Goal: Information Seeking & Learning: Learn about a topic

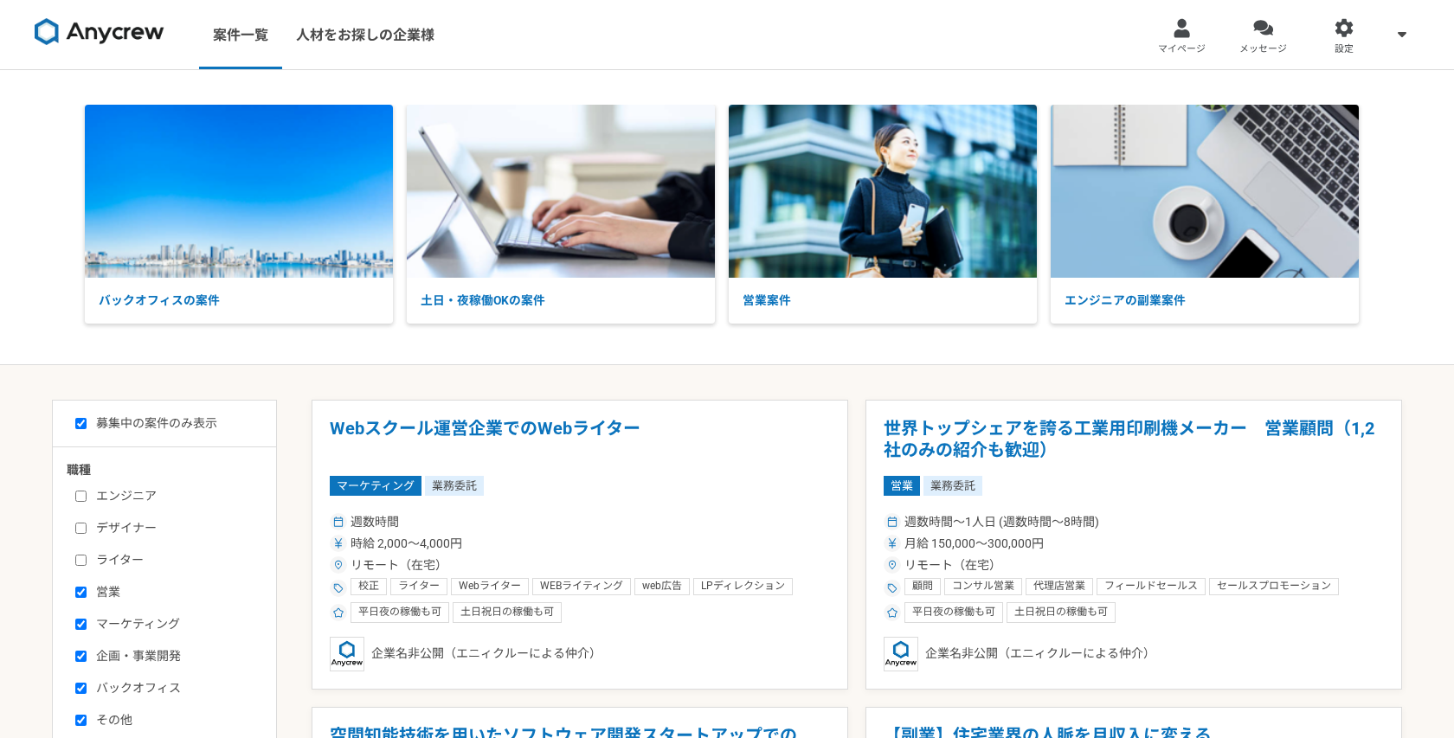
select select "1"
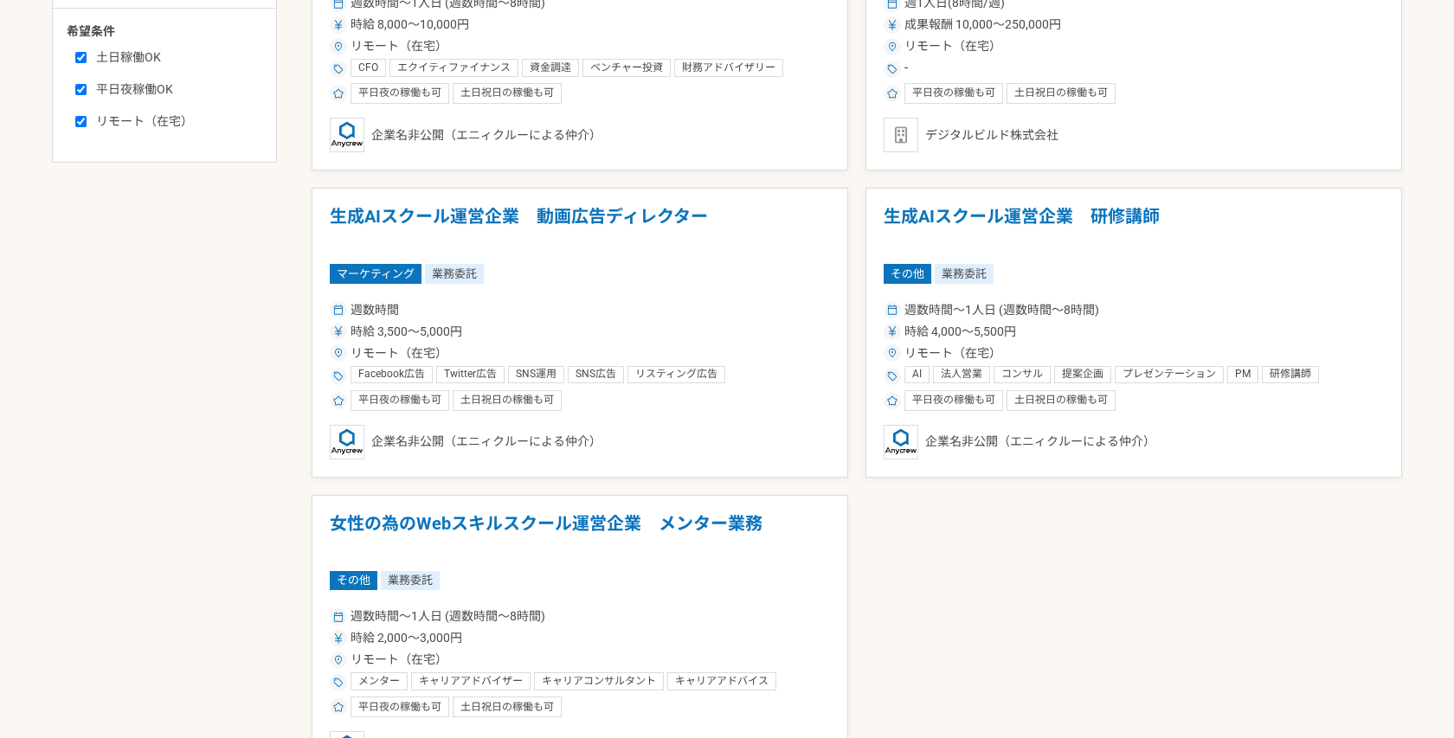
scroll to position [862, 0]
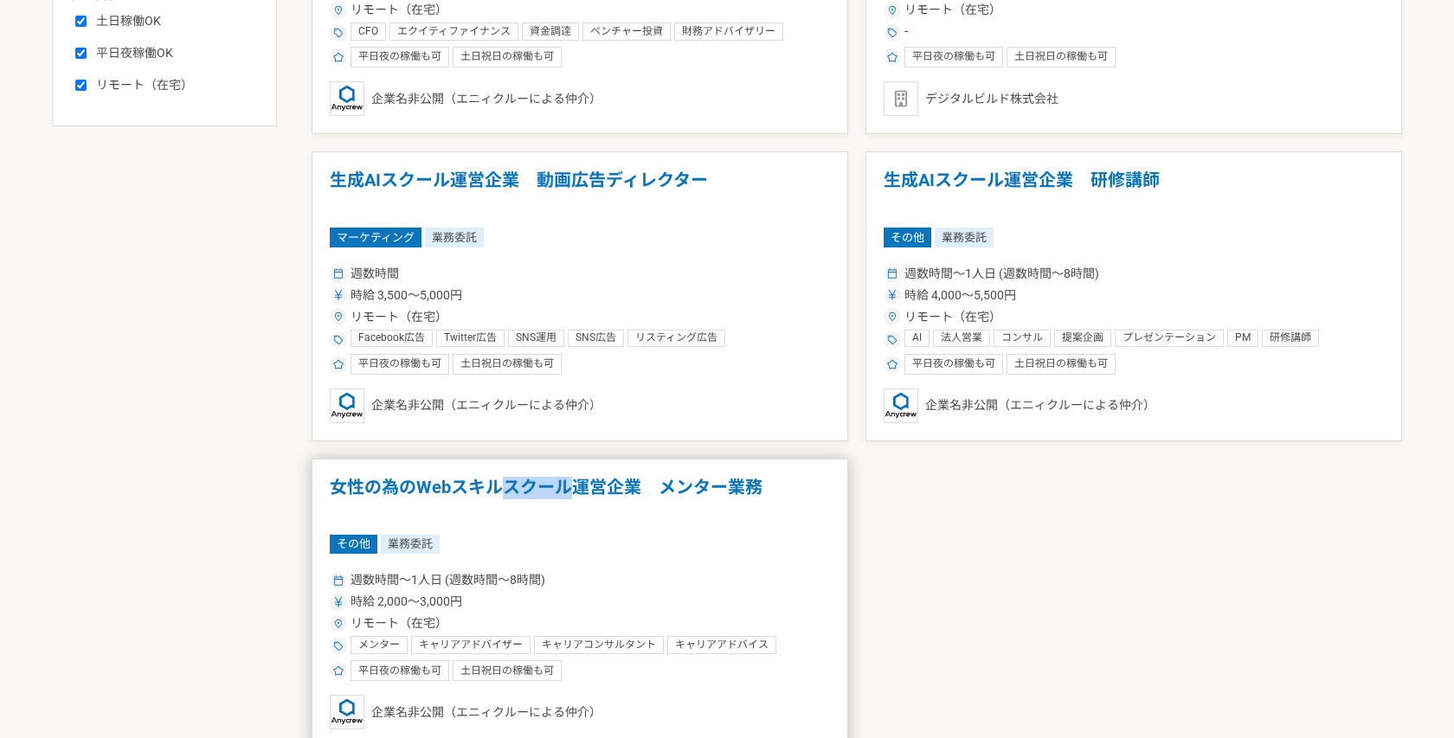
click at [469, 493] on h1 "女性の為のWebスキルスクール運営企業　メンター業務" at bounding box center [580, 499] width 500 height 44
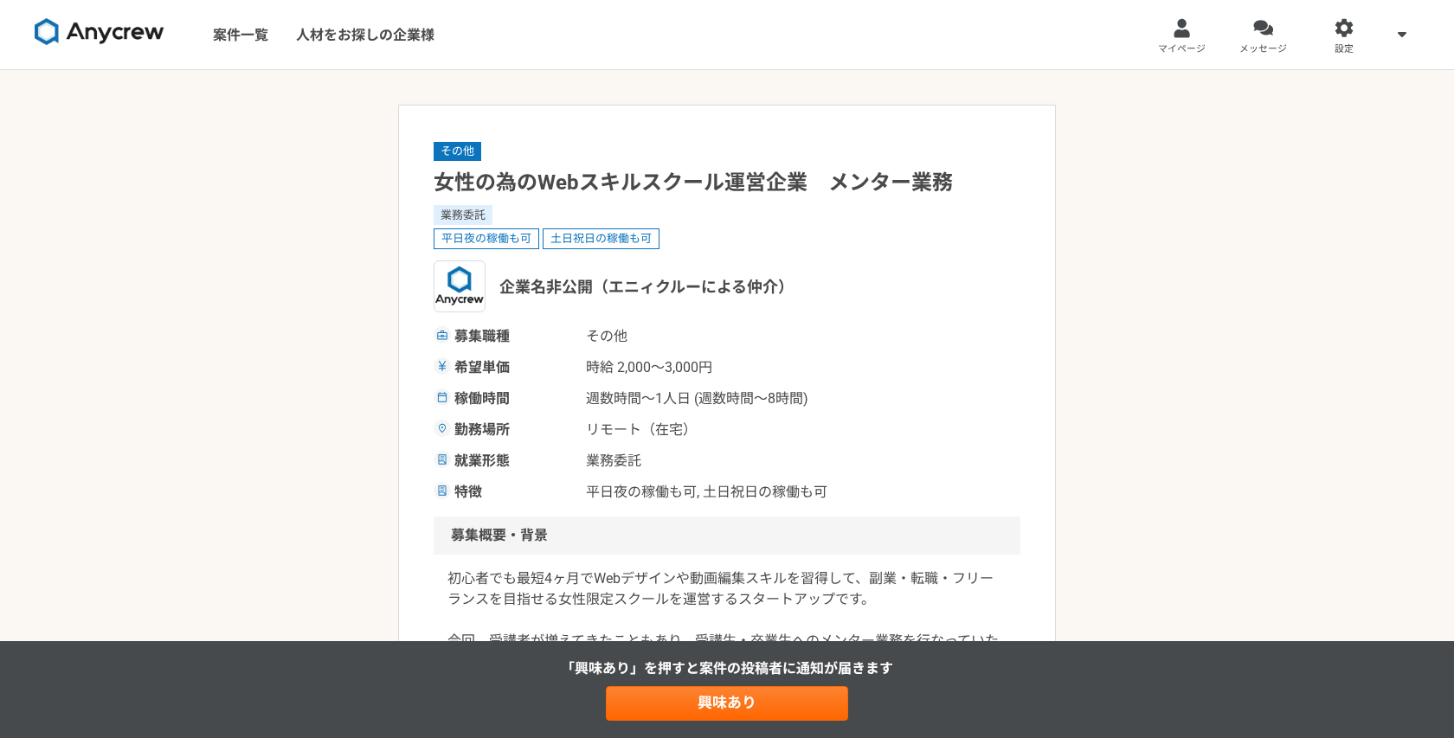
select select "1"
